Goal: Task Accomplishment & Management: Manage account settings

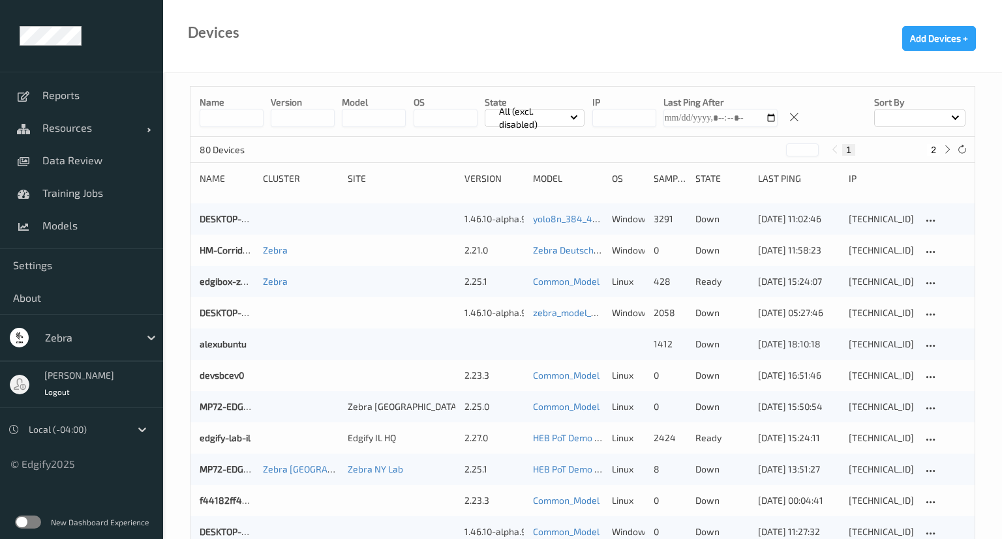
click at [209, 111] on input at bounding box center [232, 118] width 64 height 18
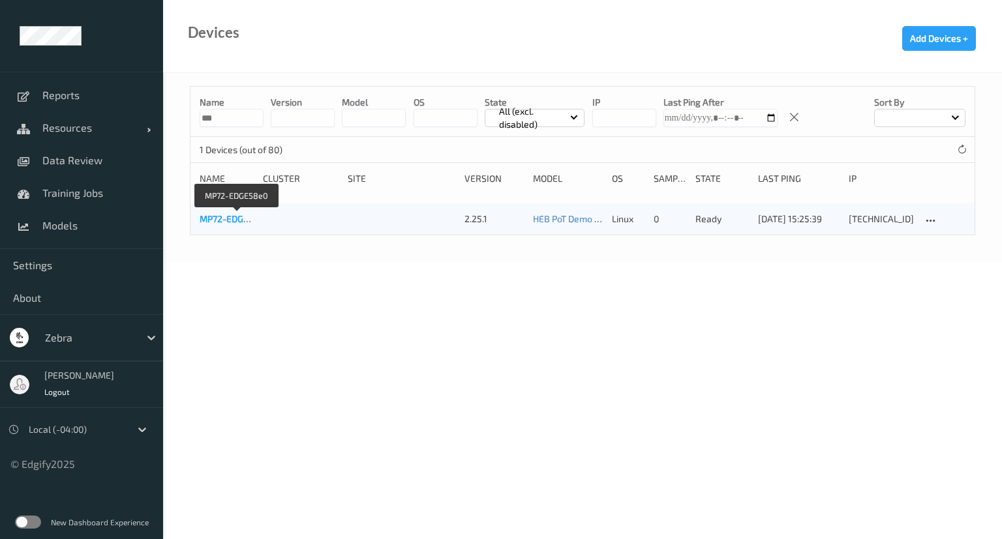
type input "***"
click at [215, 218] on link "MP72-EDGE58e0" at bounding box center [235, 218] width 70 height 11
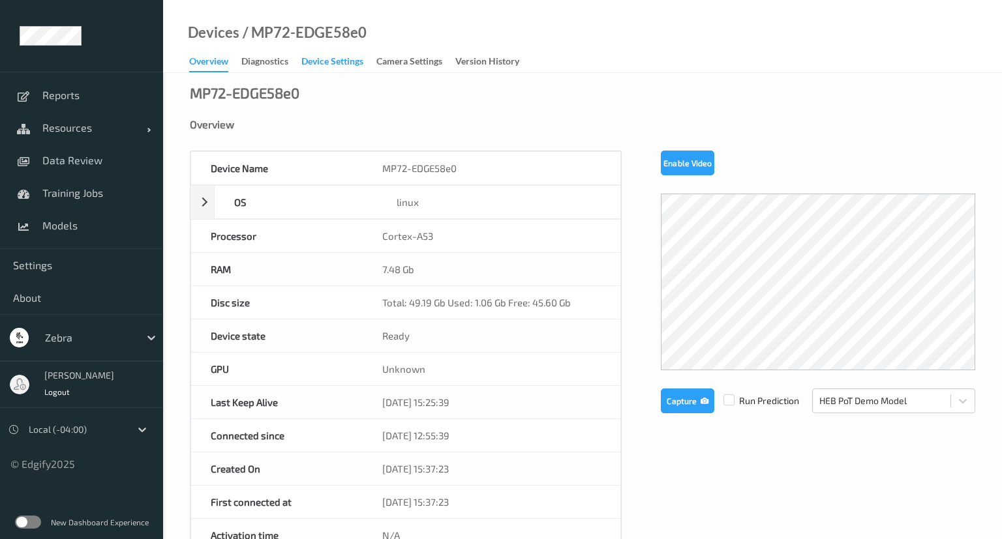
click at [348, 68] on div "Device Settings" at bounding box center [332, 63] width 62 height 16
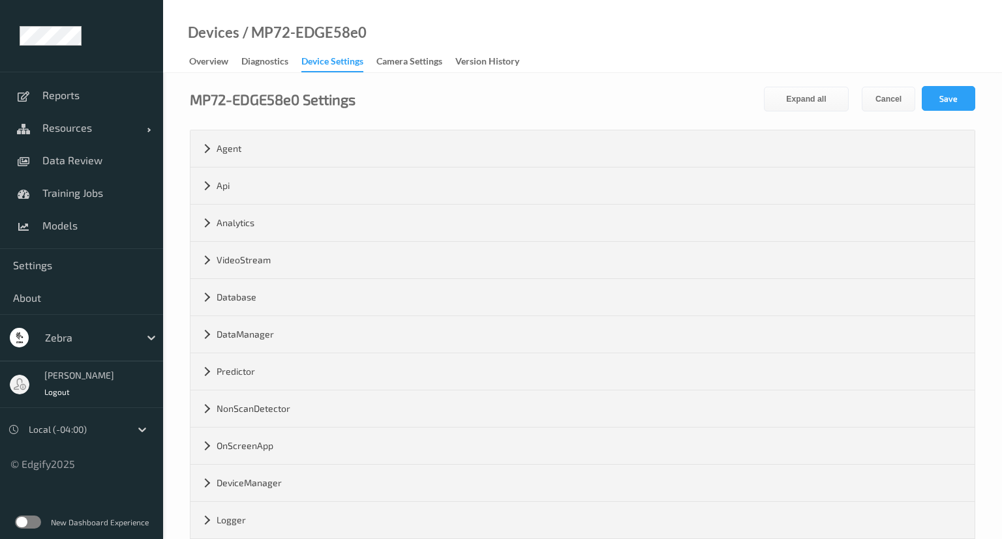
scroll to position [209, 0]
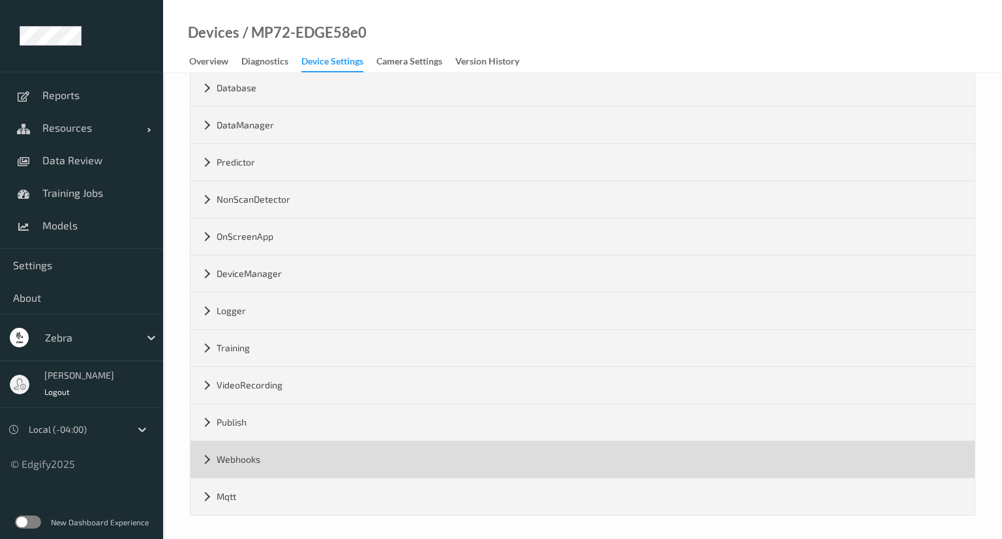
click at [212, 452] on div "Webhooks" at bounding box center [582, 460] width 784 height 37
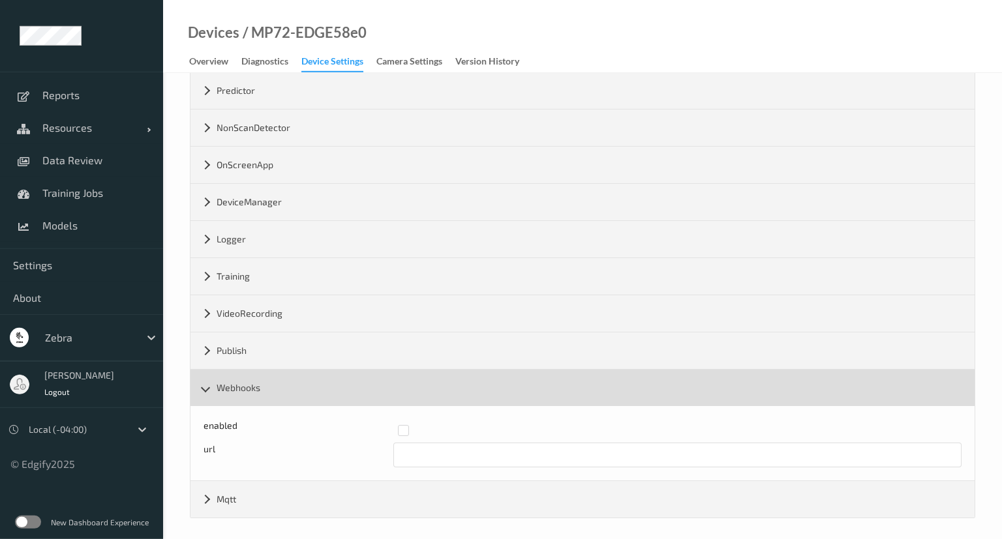
scroll to position [284, 0]
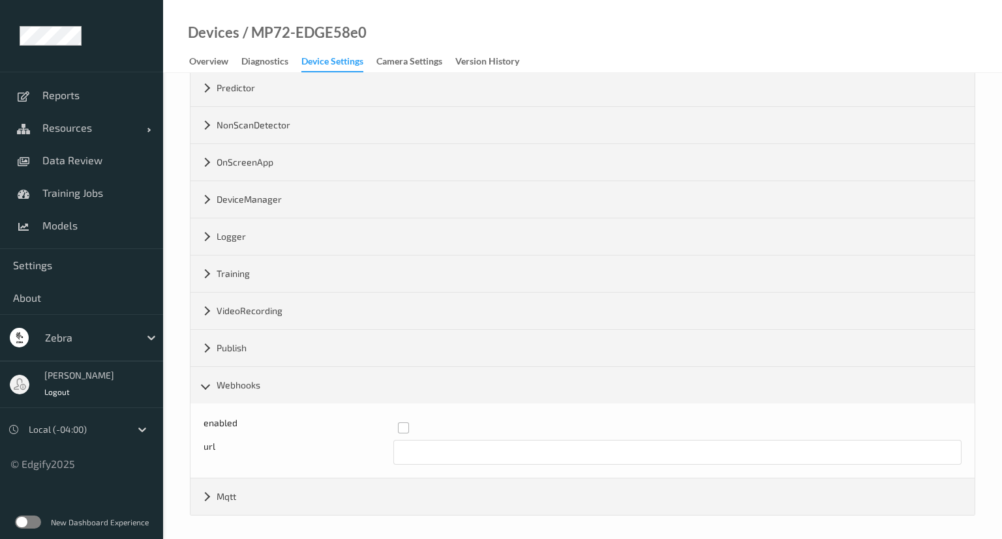
click at [400, 423] on label at bounding box center [675, 423] width 555 height 0
click at [412, 446] on input "text" at bounding box center [677, 452] width 569 height 25
click at [486, 447] on input "[URL][TECHNICAL_ID]" at bounding box center [677, 452] width 569 height 25
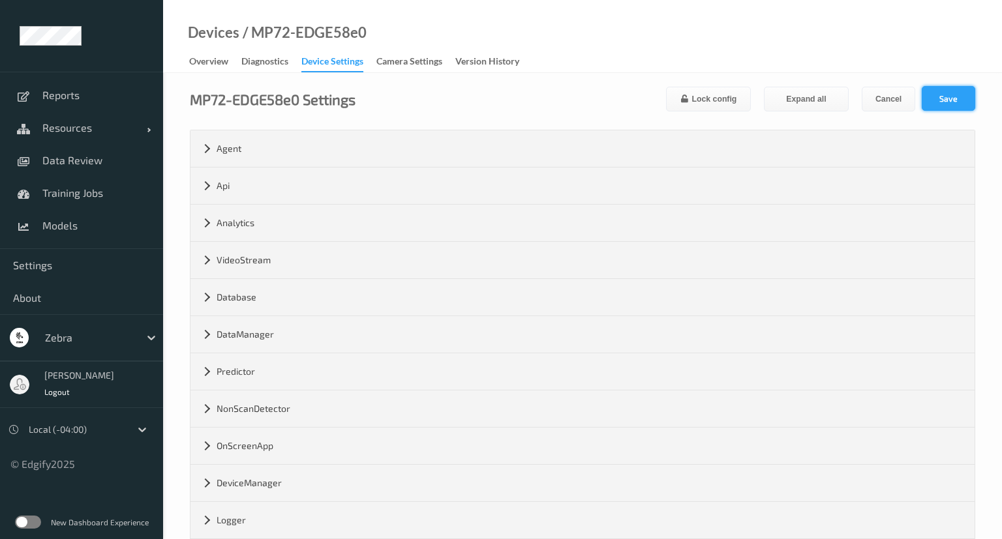
type input "[URL][TECHNICAL_ID]"
click at [955, 96] on button "Save" at bounding box center [948, 98] width 53 height 25
